Goal: Task Accomplishment & Management: Use online tool/utility

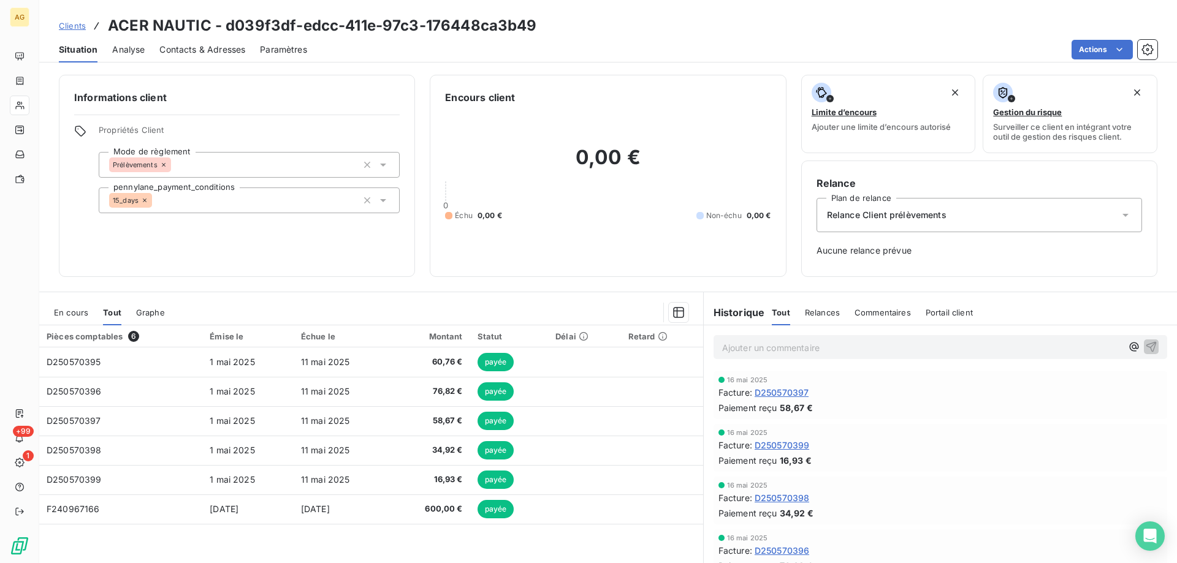
scroll to position [35, 0]
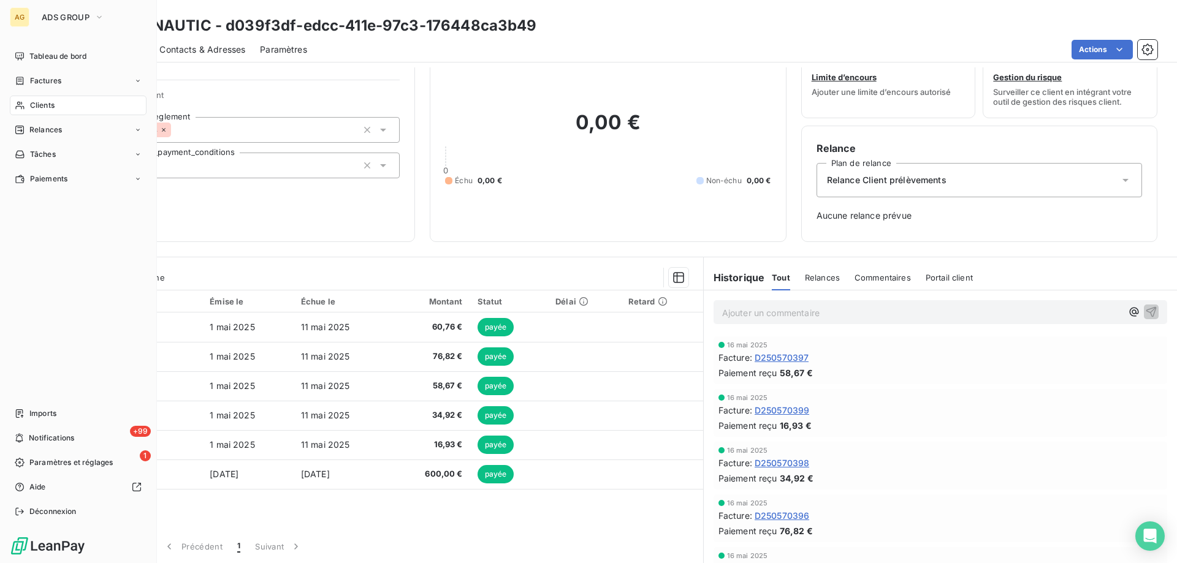
click at [41, 110] on span "Clients" at bounding box center [42, 105] width 25 height 11
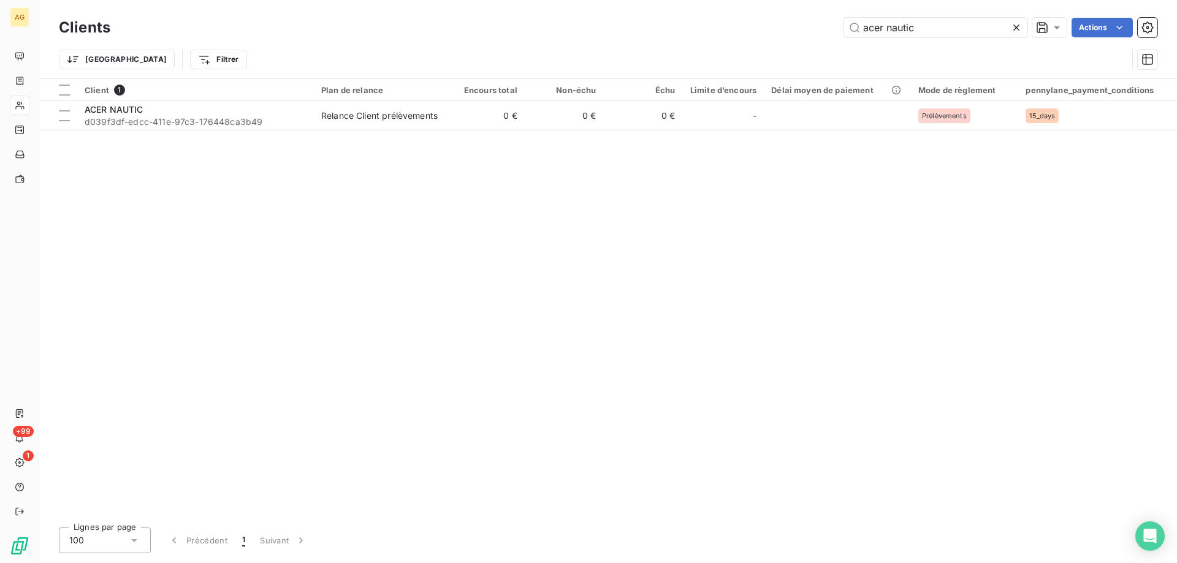
drag, startPoint x: 935, startPoint y: 34, endPoint x: 806, endPoint y: 35, distance: 129.3
click at [806, 35] on div "acer nautic Actions" at bounding box center [641, 28] width 1032 height 20
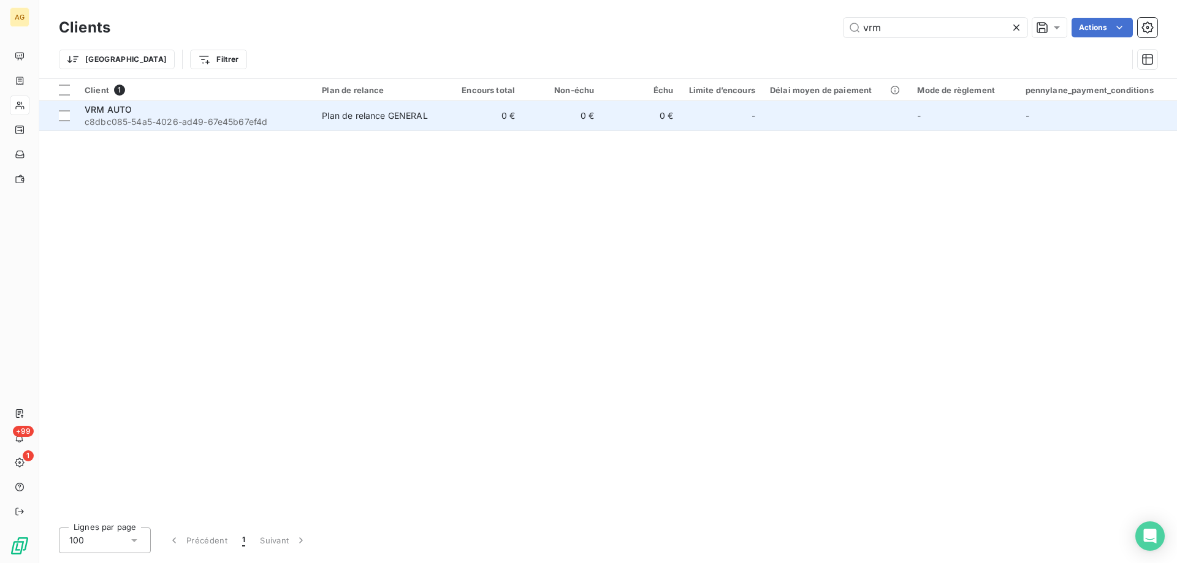
type input "vrm"
click at [104, 116] on span "c8dbc085-54a5-4026-ad49-67e45b67ef4d" at bounding box center [196, 122] width 223 height 12
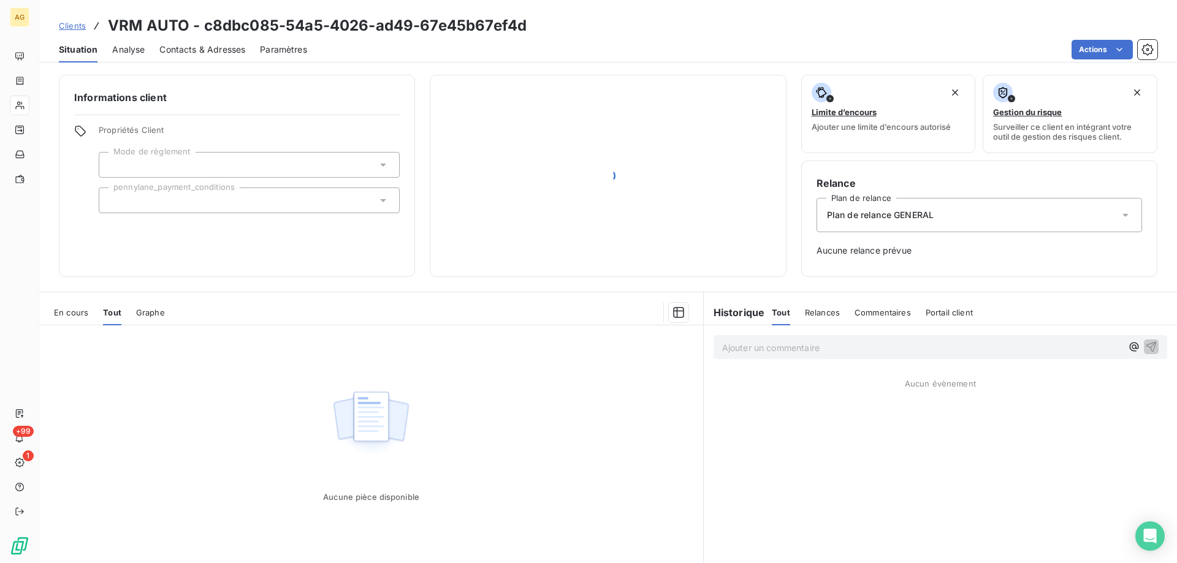
click at [112, 313] on span "Tout" at bounding box center [112, 313] width 18 height 10
click at [70, 314] on span "En cours" at bounding box center [71, 313] width 34 height 10
click at [109, 311] on span "Tout" at bounding box center [111, 313] width 17 height 10
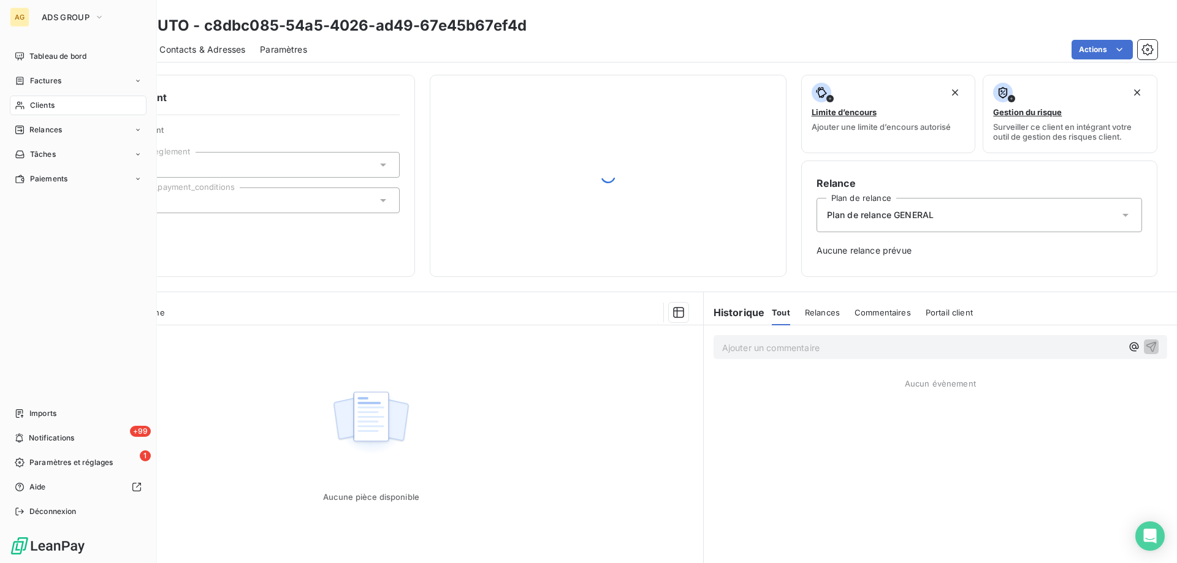
click at [39, 102] on span "Clients" at bounding box center [42, 105] width 25 height 11
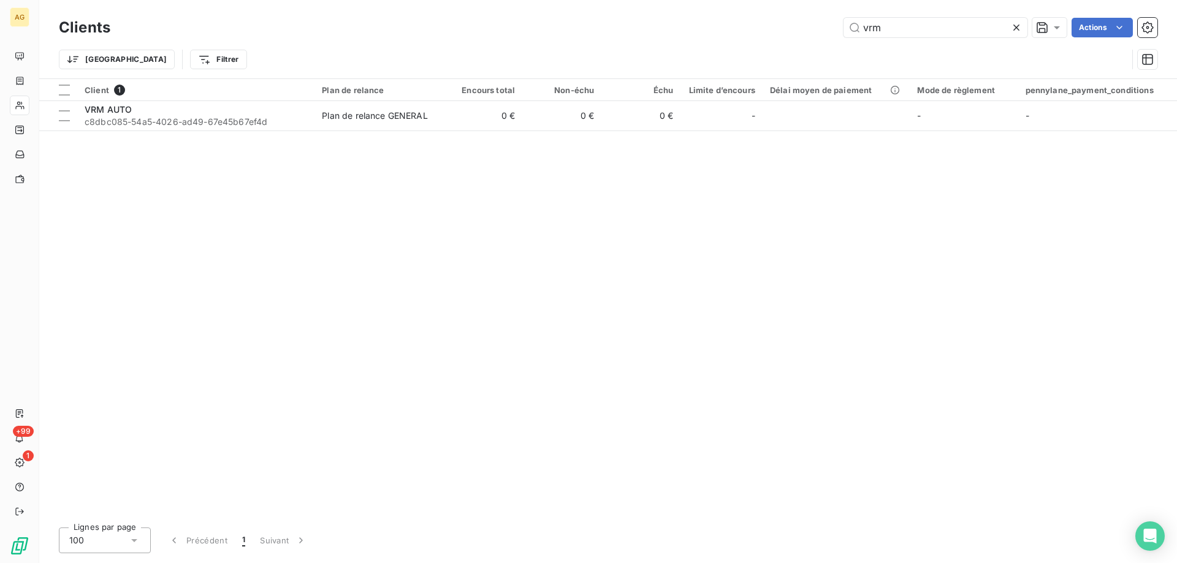
drag, startPoint x: 934, startPoint y: 29, endPoint x: 730, endPoint y: 35, distance: 203.6
click at [730, 35] on div "vrm Actions" at bounding box center [641, 28] width 1032 height 20
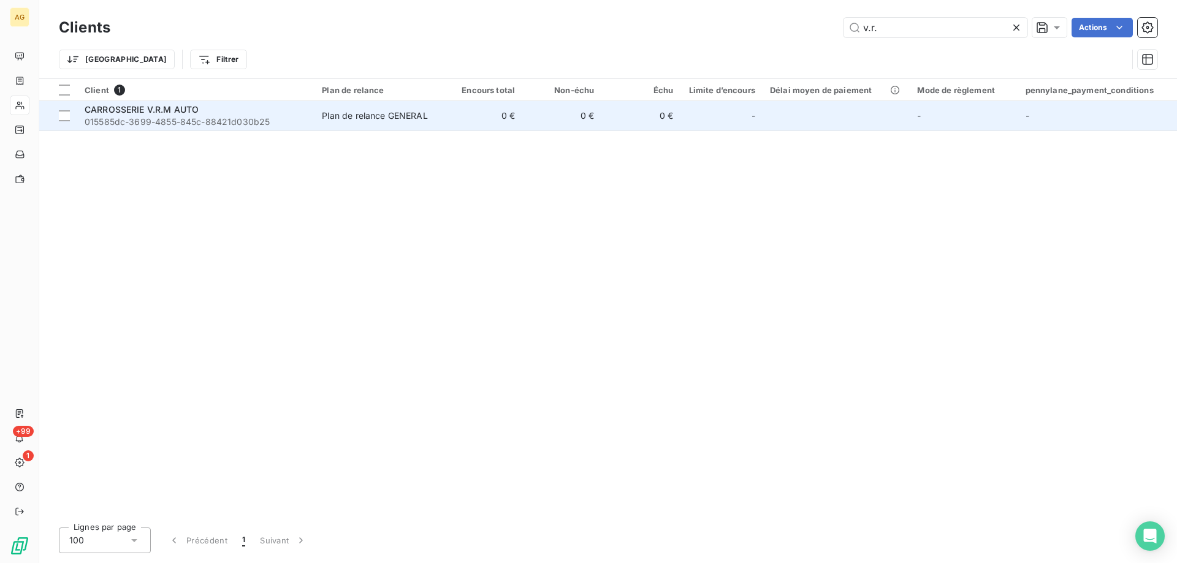
type input "v.r."
click at [173, 116] on span "015585dc-3699-4855-845c-88421d030b25" at bounding box center [196, 122] width 223 height 12
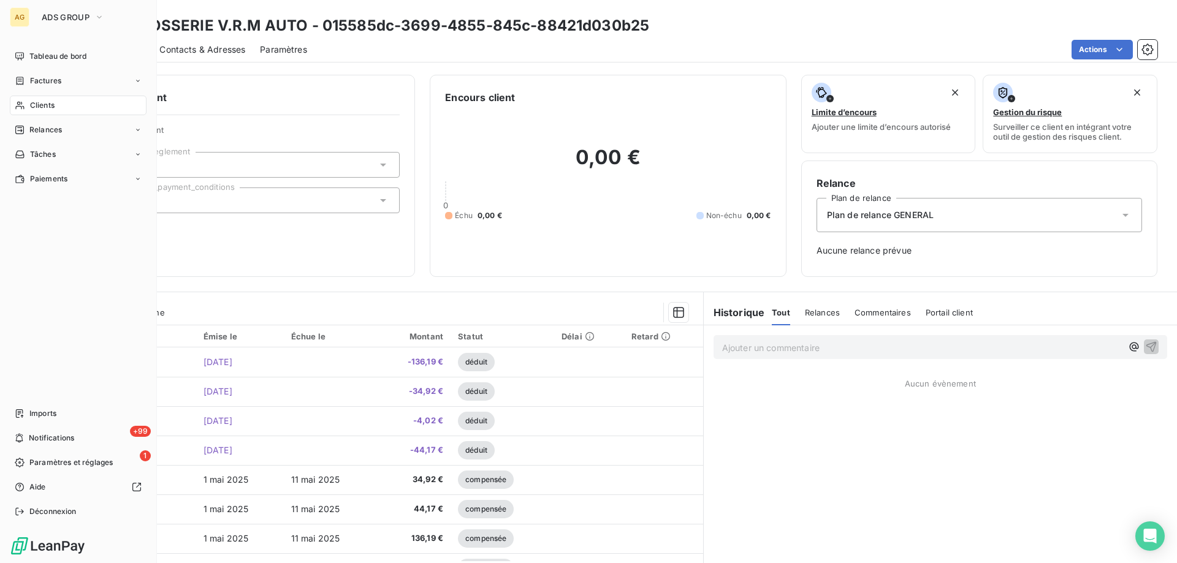
click at [37, 110] on span "Clients" at bounding box center [42, 105] width 25 height 11
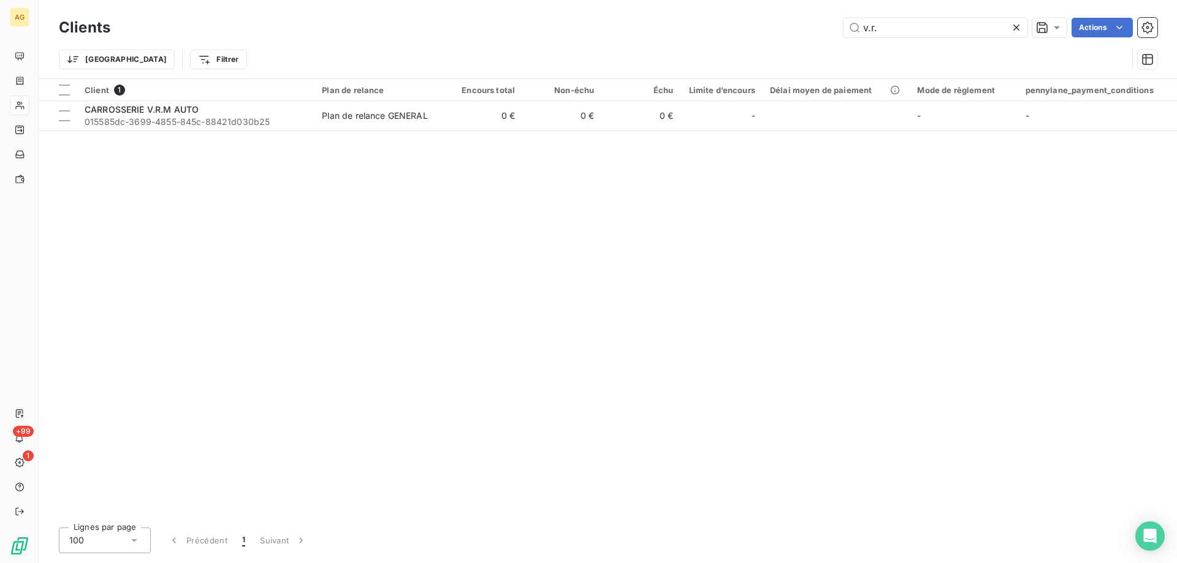
drag, startPoint x: 916, startPoint y: 31, endPoint x: 824, endPoint y: 23, distance: 92.3
click at [789, 29] on div "v.r. Actions" at bounding box center [641, 28] width 1032 height 20
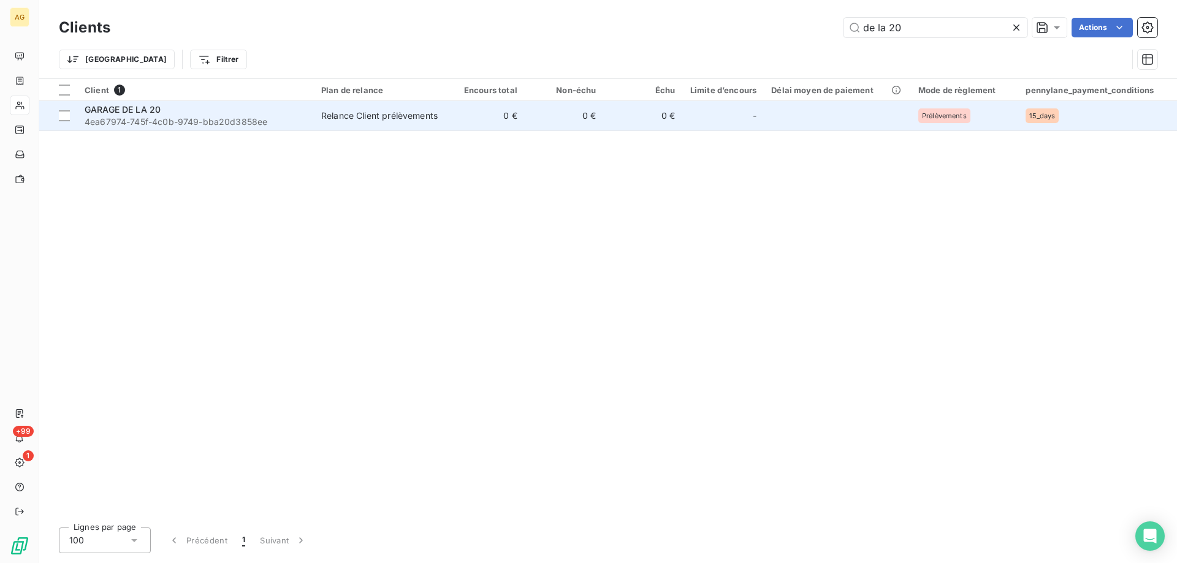
type input "de la 20"
click at [257, 114] on div "GARAGE DE LA 20" at bounding box center [196, 110] width 222 height 12
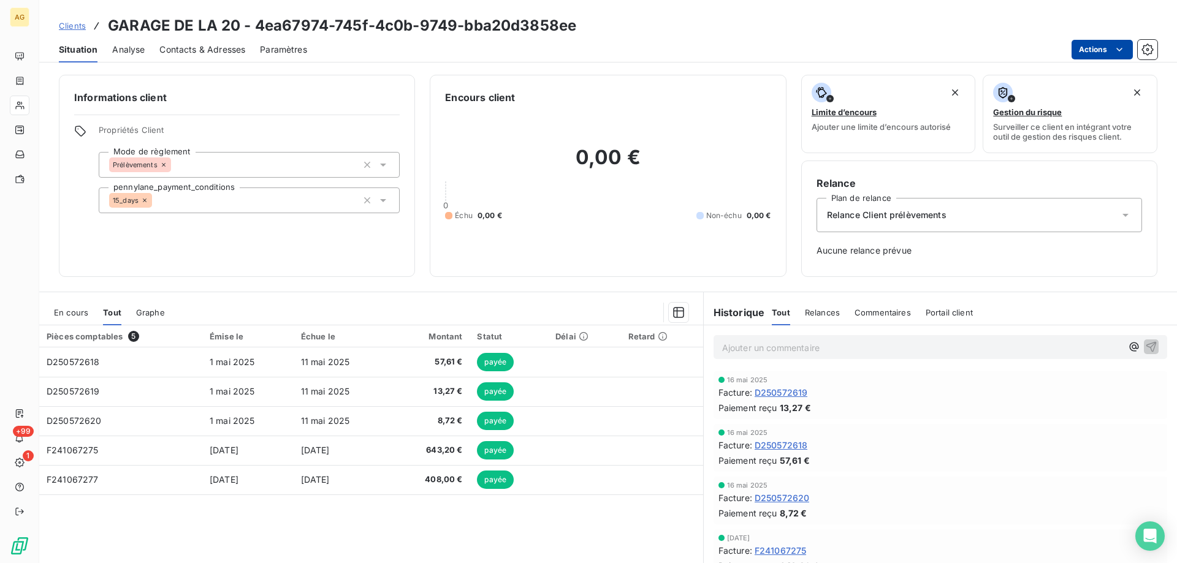
click at [1109, 48] on html "AG +99 1 Clients GARAGE DE LA 20 - 4ea67974-745f-4c0b-9749-bba20d3858ee Situati…" at bounding box center [588, 281] width 1177 height 563
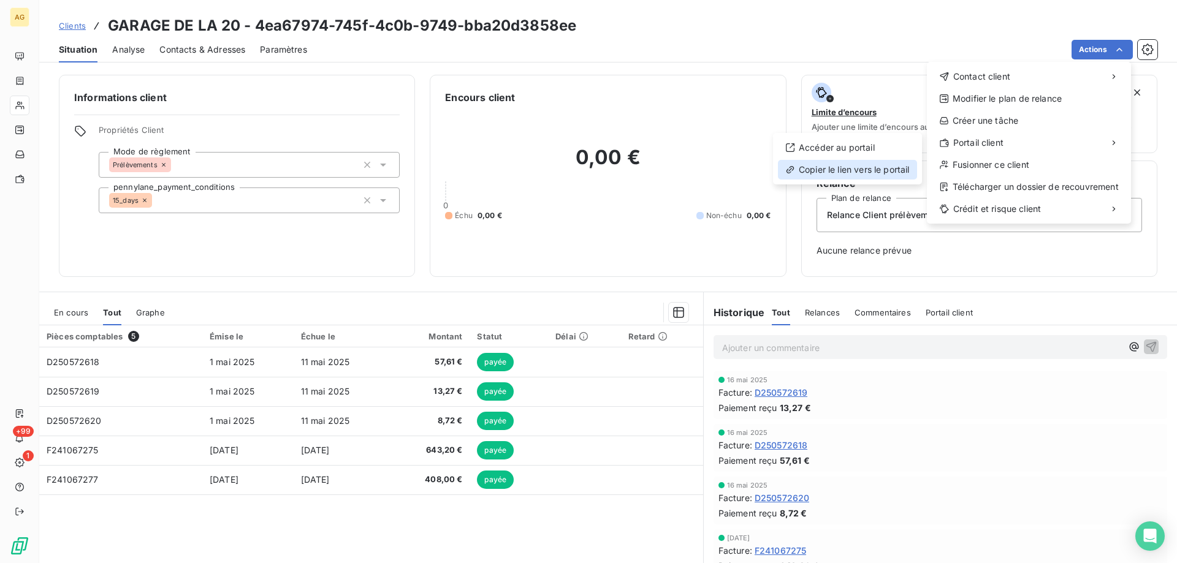
click at [837, 170] on div "Copier le lien vers le portail" at bounding box center [847, 170] width 139 height 20
